Goal: Task Accomplishment & Management: Manage account settings

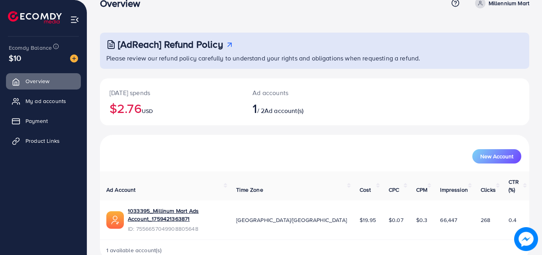
scroll to position [19, 0]
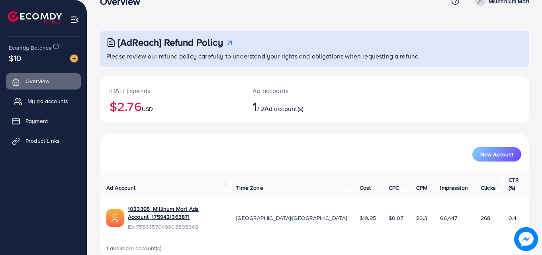
click at [43, 102] on span "My ad accounts" at bounding box center [47, 101] width 41 height 8
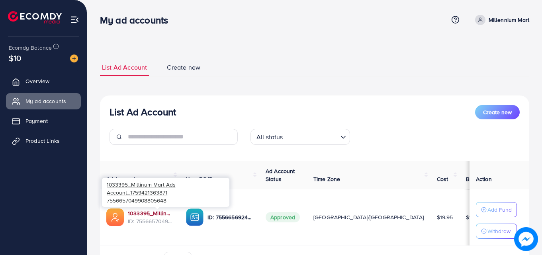
click at [153, 213] on link "1033395_Millinum Mart Ads Account_1759421363871" at bounding box center [150, 213] width 45 height 8
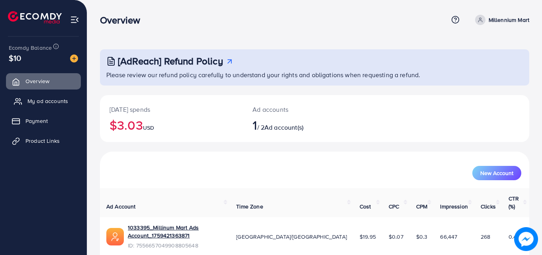
click at [43, 101] on span "My ad accounts" at bounding box center [47, 101] width 41 height 8
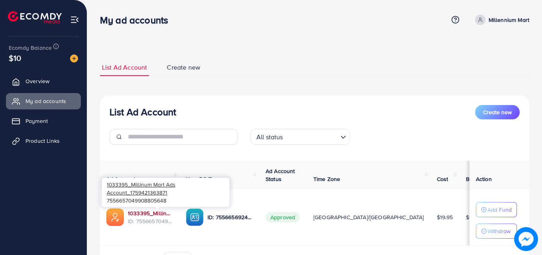
click at [162, 215] on link "1033395_Millinum Mart Ads Account_1759421363871" at bounding box center [150, 213] width 45 height 8
